Goal: Navigation & Orientation: Understand site structure

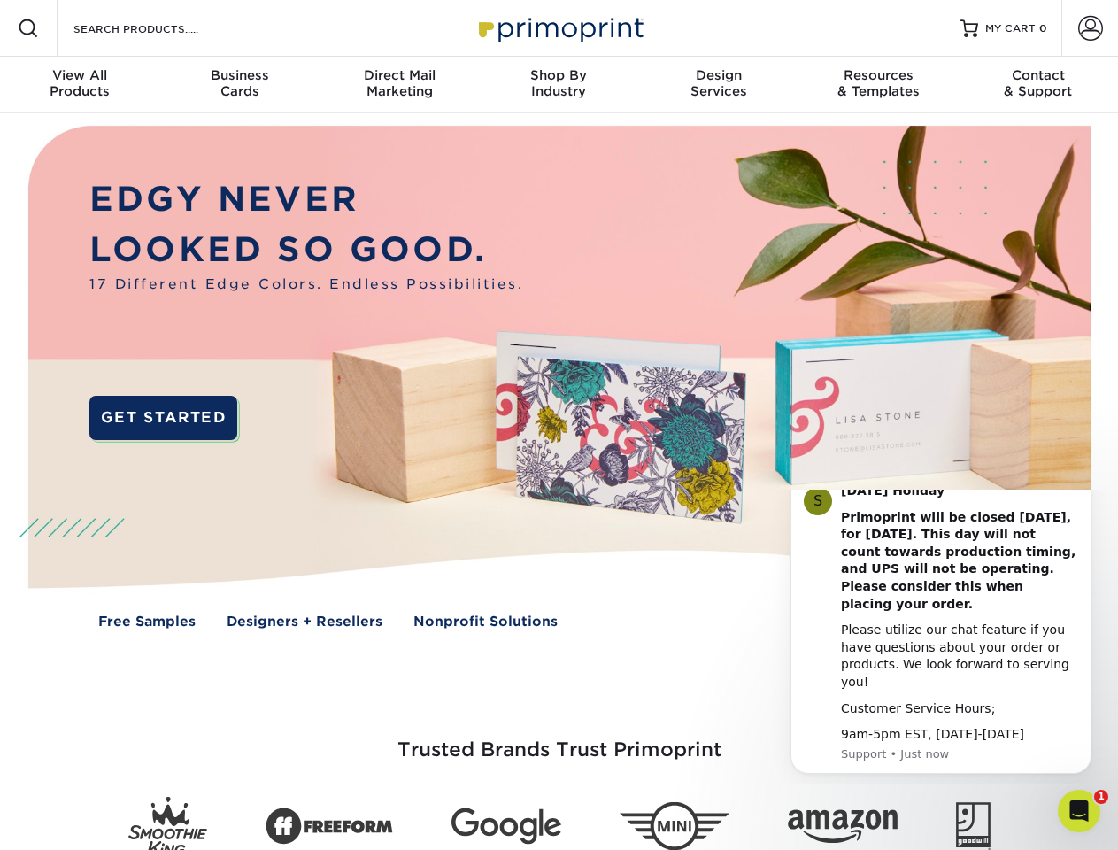
click at [559, 425] on img at bounding box center [558, 389] width 1106 height 553
click at [28, 28] on span at bounding box center [28, 28] width 21 height 21
click at [1090, 28] on span at bounding box center [1090, 28] width 25 height 25
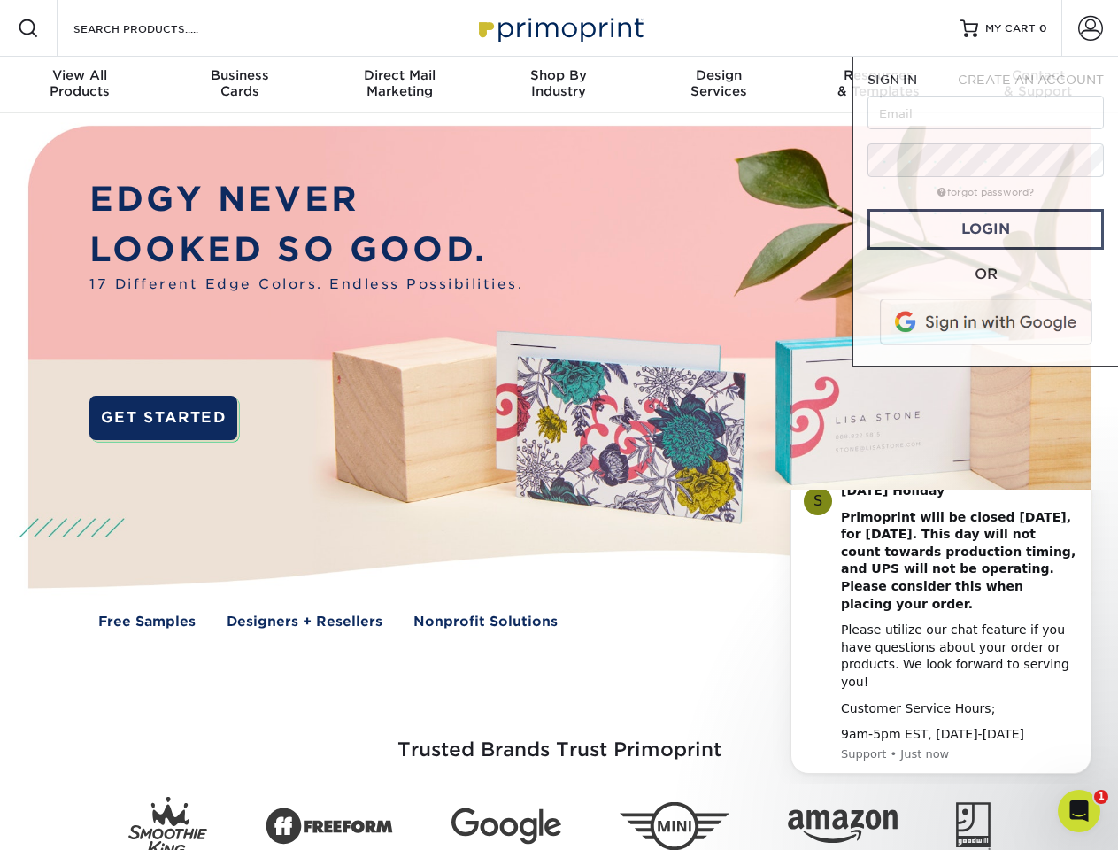
click at [80, 85] on div "View All Products" at bounding box center [79, 83] width 159 height 32
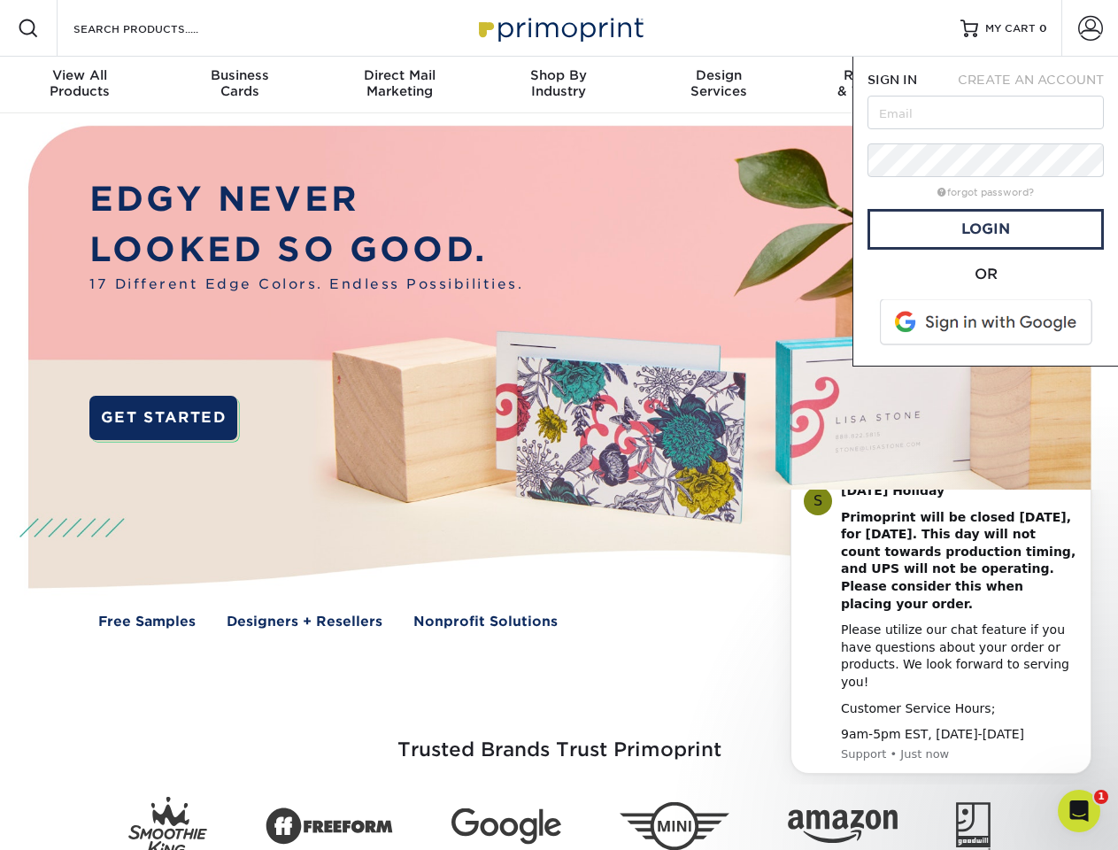
click at [239, 85] on div "Business Cards" at bounding box center [238, 83] width 159 height 32
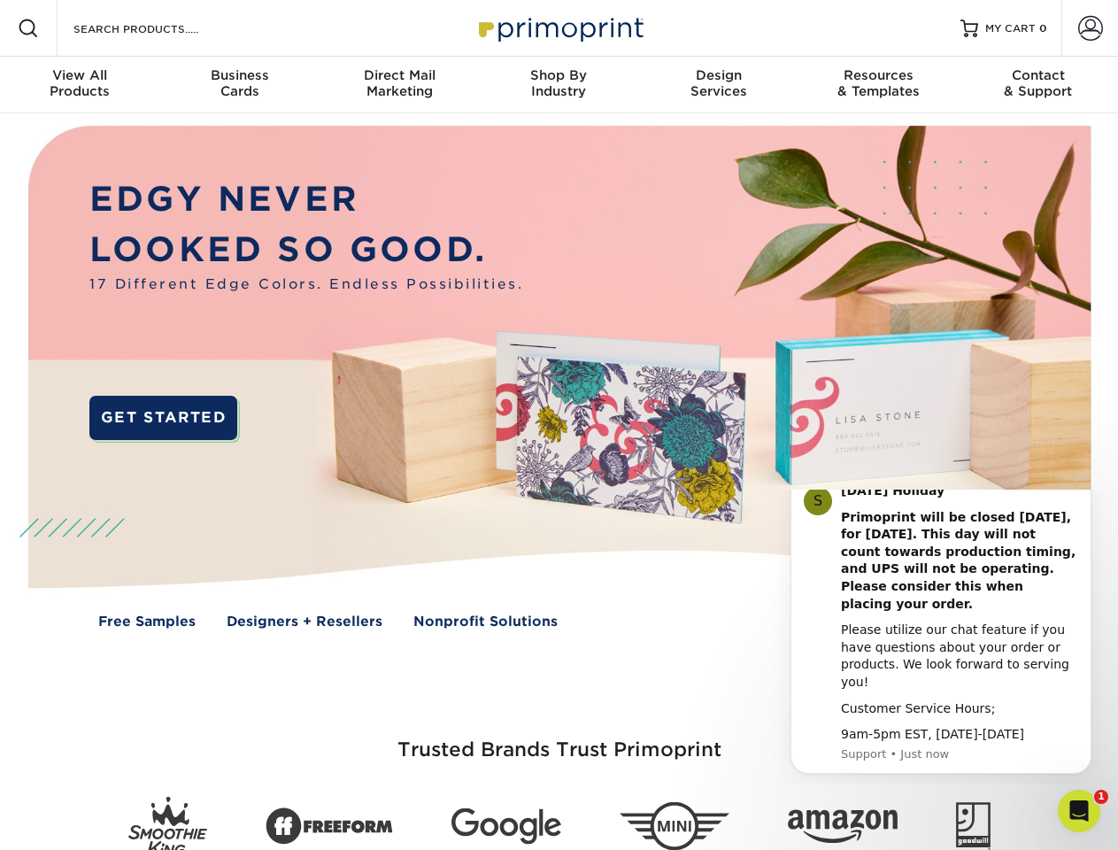
click at [399, 85] on div "Direct Mail Marketing" at bounding box center [399, 83] width 159 height 32
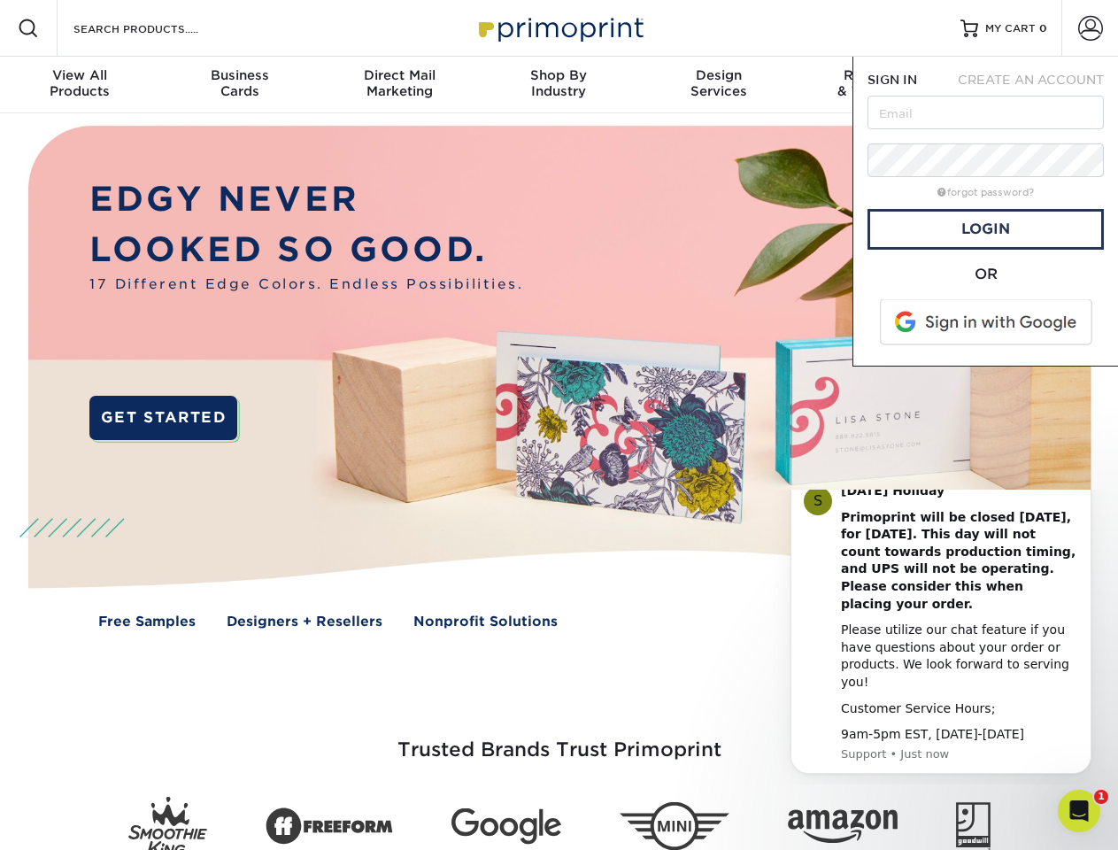
click at [559, 85] on div "Shop By Industry" at bounding box center [558, 83] width 159 height 32
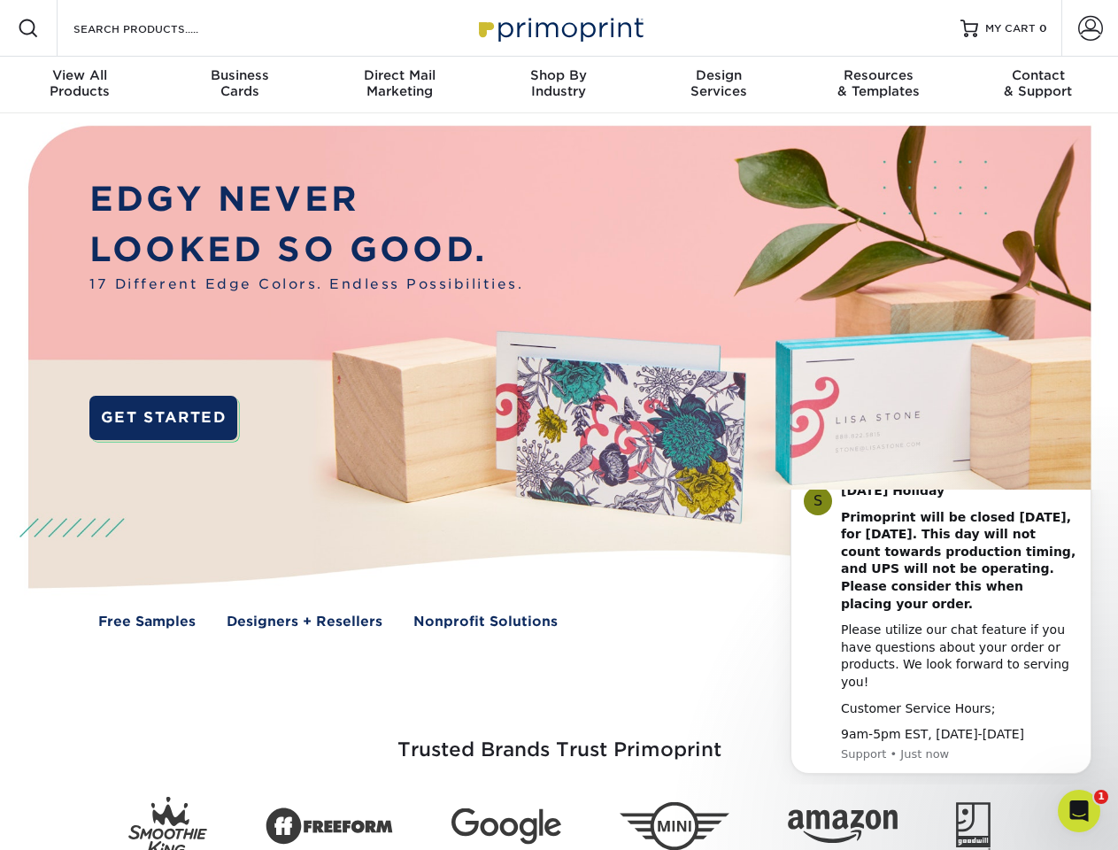
click at [719, 85] on div "Design Services" at bounding box center [718, 83] width 159 height 32
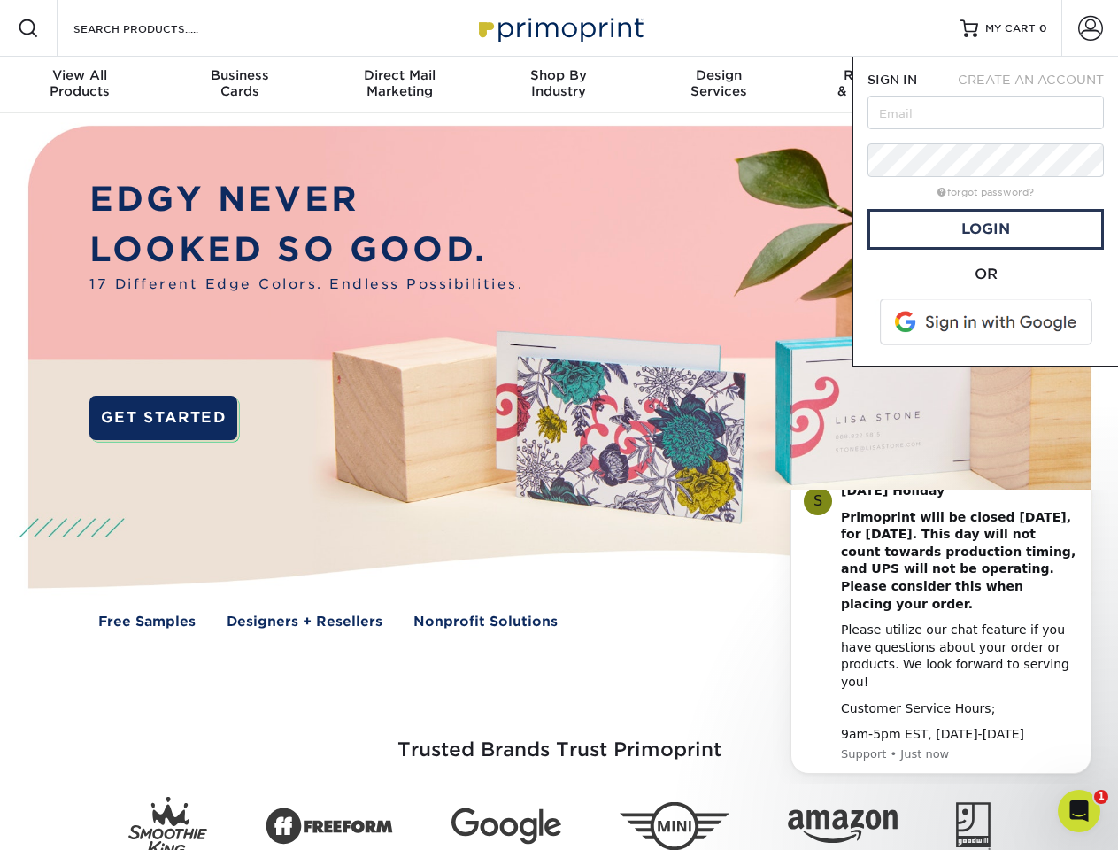
click at [878, 85] on span "SIGN IN" at bounding box center [892, 80] width 50 height 14
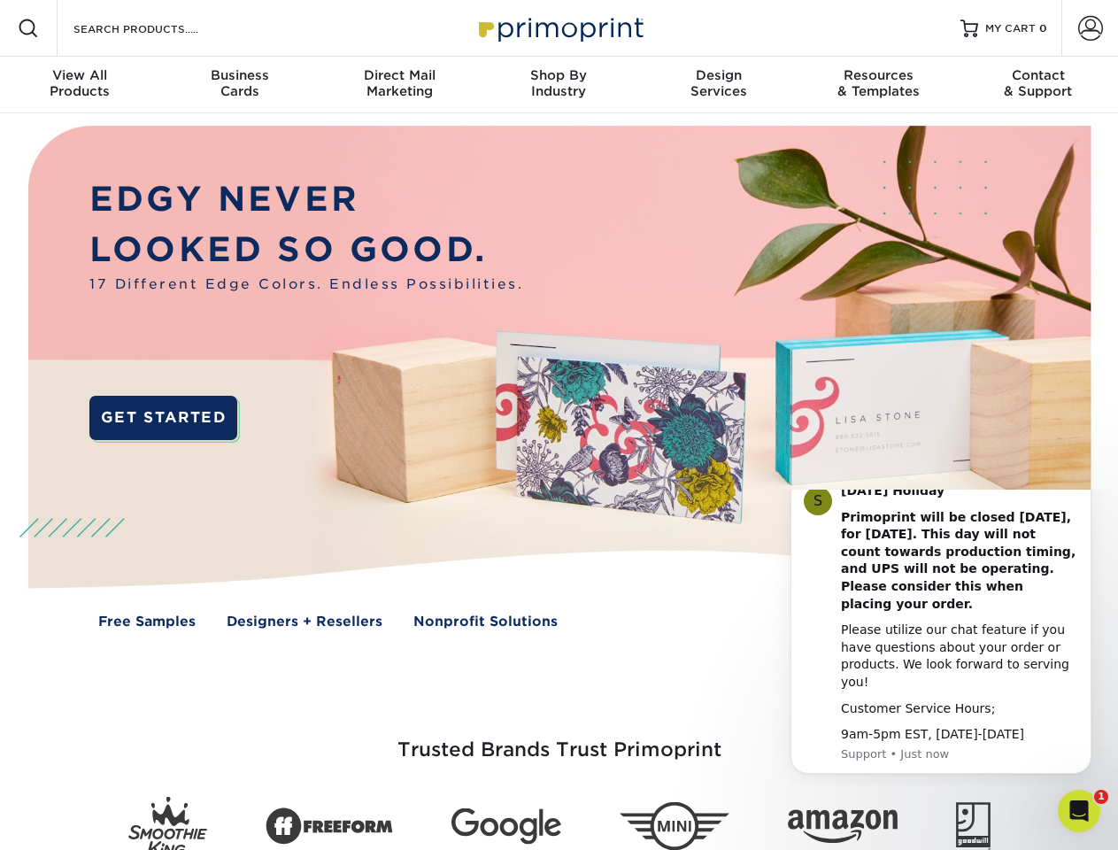
click at [1038, 85] on div "Contact & Support" at bounding box center [1038, 83] width 159 height 32
